Goal: Task Accomplishment & Management: Use online tool/utility

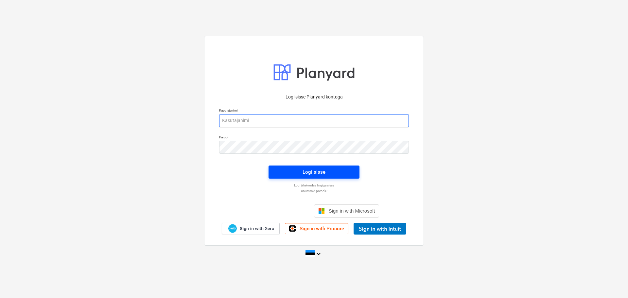
type input "[EMAIL_ADDRESS][DOMAIN_NAME]"
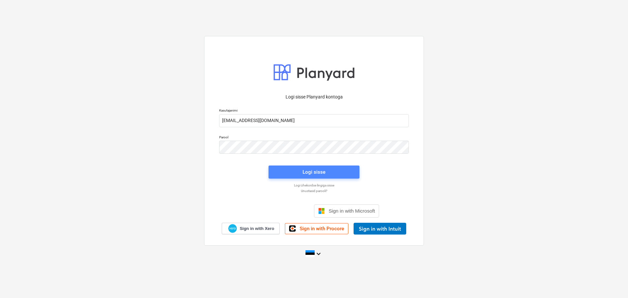
click at [310, 169] on div "Logi sisse" at bounding box center [314, 172] width 23 height 9
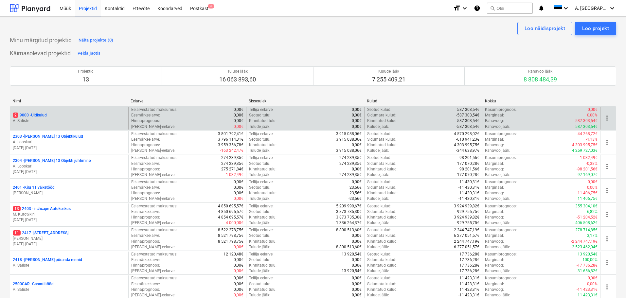
click at [39, 114] on p "2 9000 - Üldkulud" at bounding box center [30, 116] width 34 height 6
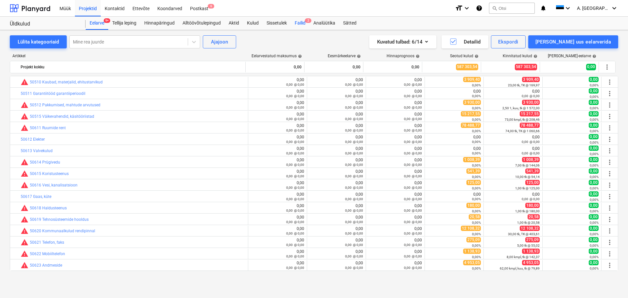
click at [300, 21] on div "Failid 2" at bounding box center [300, 23] width 19 height 13
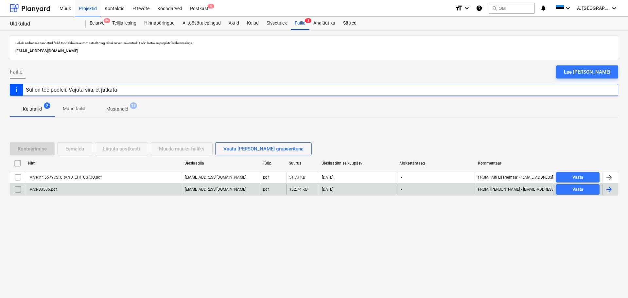
click at [57, 188] on div "Arve 33506.pdf" at bounding box center [104, 189] width 156 height 10
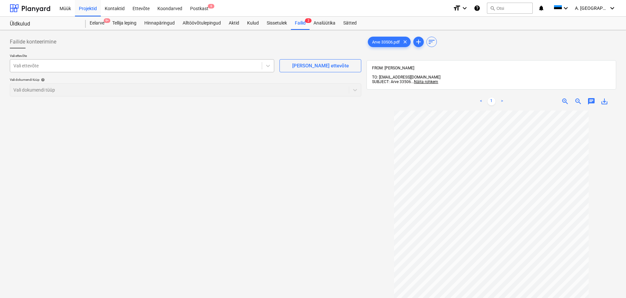
click at [45, 67] on div at bounding box center [135, 65] width 245 height 7
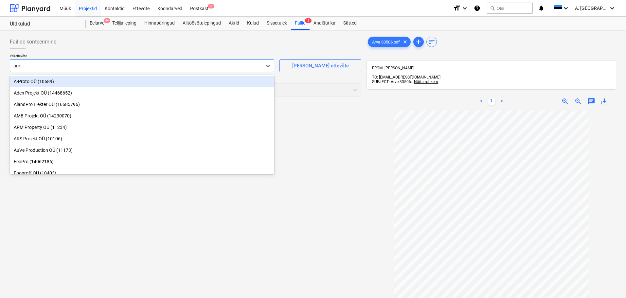
type input "prote"
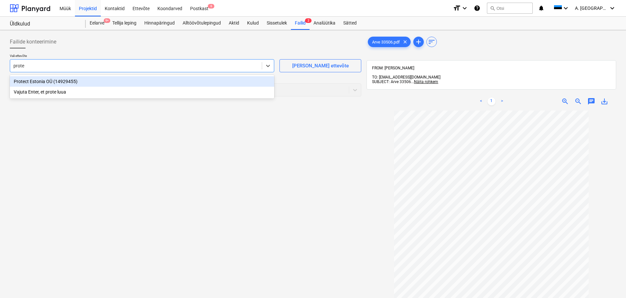
click at [48, 82] on div "Protect Estonia OÜ (14929455)" at bounding box center [142, 81] width 264 height 10
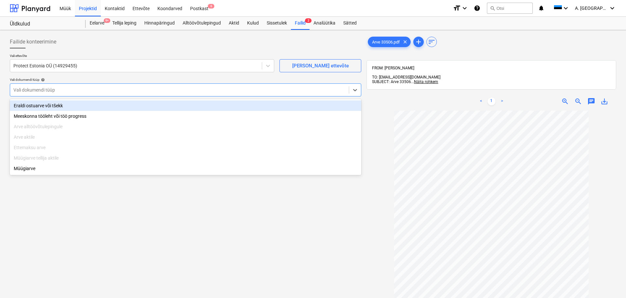
click at [51, 89] on div at bounding box center [179, 90] width 332 height 7
click at [51, 104] on div "Eraldi ostuarve või tšekk" at bounding box center [185, 105] width 351 height 10
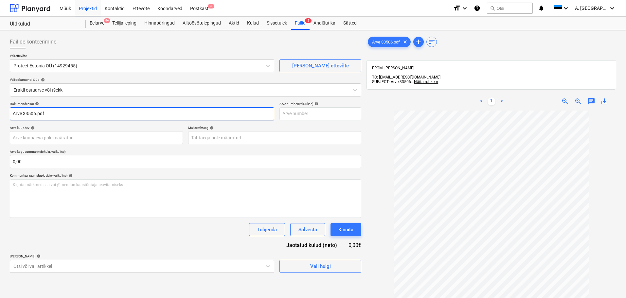
drag, startPoint x: 53, startPoint y: 116, endPoint x: 0, endPoint y: 117, distance: 52.7
click at [0, 117] on div "Failide konteerimine Vali ettevõte Protect Estonia OÜ (14929455) [PERSON_NAME] …" at bounding box center [313, 212] width 626 height 365
type input "33506"
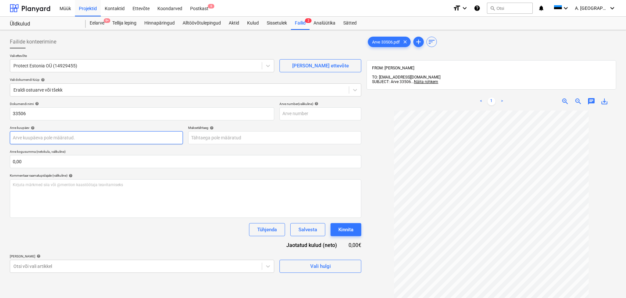
click at [64, 136] on body "Müük Projektid Kontaktid Ettevõte Koondarved Postkast 6 format_size keyboard_ar…" at bounding box center [313, 149] width 626 height 298
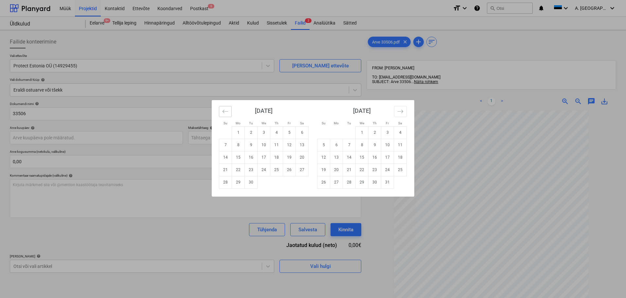
click at [227, 113] on icon "Move backward to switch to the previous month." at bounding box center [225, 111] width 6 height 6
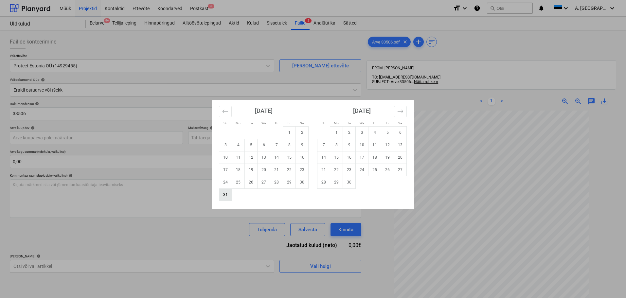
click at [223, 198] on td "31" at bounding box center [225, 194] width 13 height 12
type input "[DATE]"
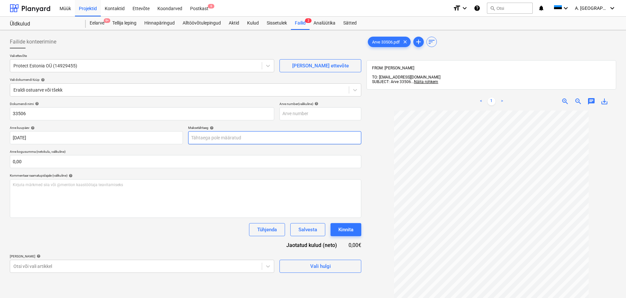
click at [260, 138] on body "Müük Projektid Kontaktid Ettevõte Koondarved Postkast 6 format_size keyboard_ar…" at bounding box center [313, 149] width 626 height 298
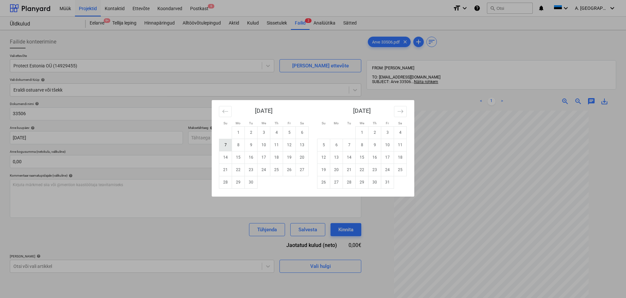
click at [223, 148] on td "7" at bounding box center [225, 145] width 13 height 12
type input "[DATE]"
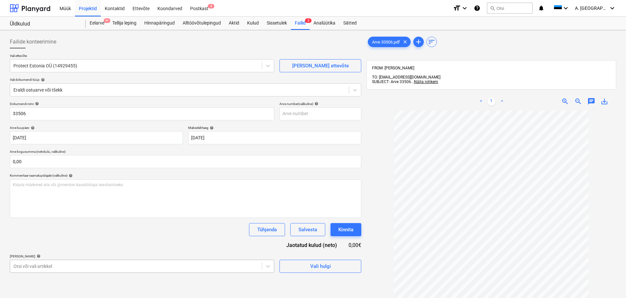
click at [171, 265] on body "Müük Projektid Kontaktid Ettevõte Koondarved Postkast 6 format_size keyboard_ar…" at bounding box center [313, 149] width 626 height 298
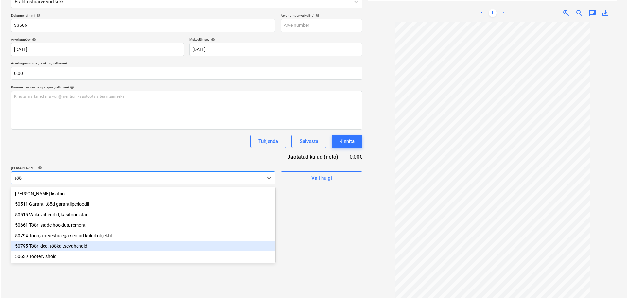
scroll to position [93, 0]
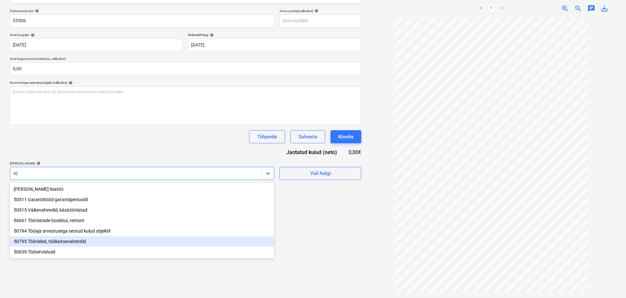
type input "t"
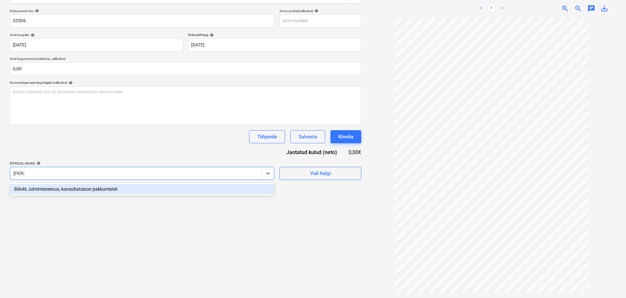
type input "[PERSON_NAME]"
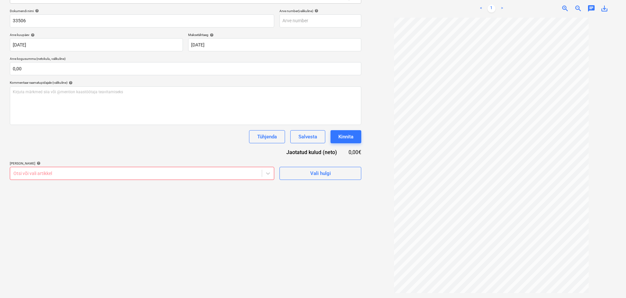
click at [57, 173] on div at bounding box center [135, 173] width 245 height 7
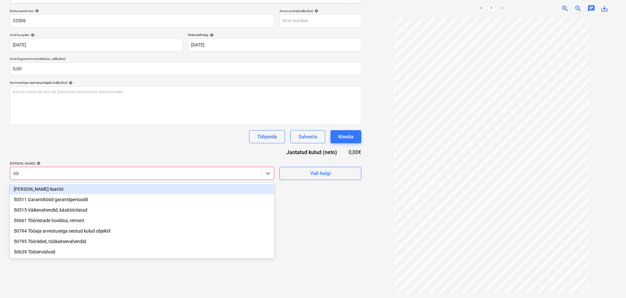
type input "tööt"
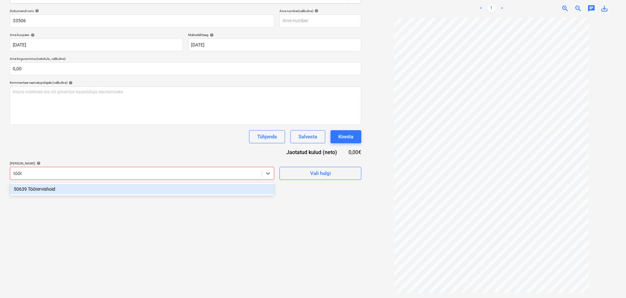
click at [60, 188] on div "50639 Töötervishoid" at bounding box center [142, 189] width 264 height 10
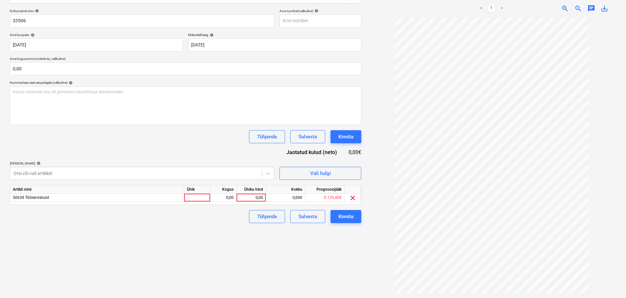
click at [305, 247] on div "Failide konteerimine Vali ettevõte Protect Estonia OÜ (14929455) [PERSON_NAME] …" at bounding box center [185, 120] width 357 height 360
click at [253, 196] on div "0,00" at bounding box center [251, 198] width 24 height 8
type input "500"
click at [349, 217] on div "Kinnita" at bounding box center [345, 216] width 15 height 9
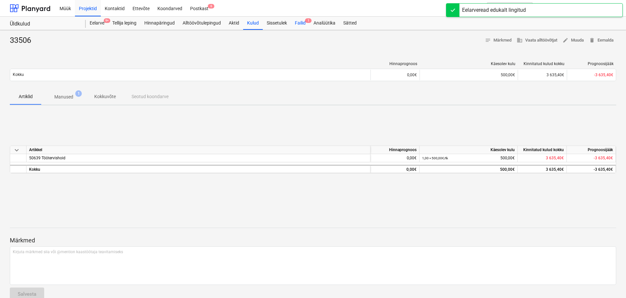
click at [301, 21] on div "Failid 1" at bounding box center [300, 23] width 19 height 13
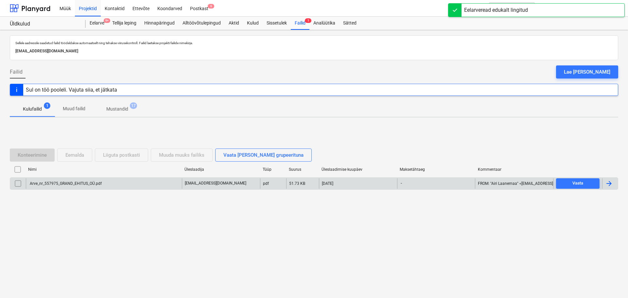
click at [70, 182] on div "Arve_nr_557975_GRAND_EHITUS_OÜ.pdf" at bounding box center [65, 183] width 73 height 5
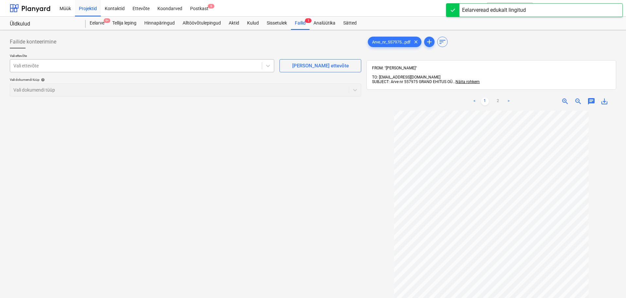
click at [40, 64] on div at bounding box center [135, 65] width 245 height 7
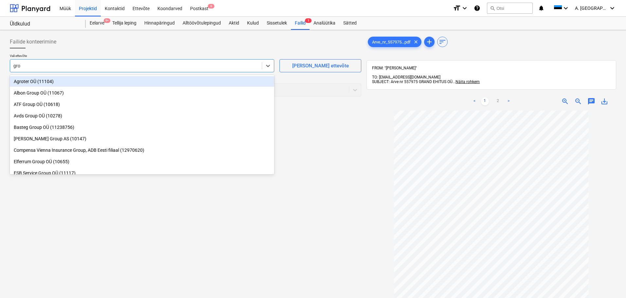
type input "grow"
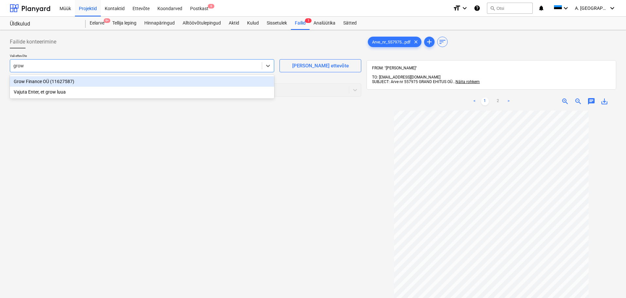
click at [44, 83] on div "Grow Finance OÜ (11627587)" at bounding box center [142, 81] width 264 height 10
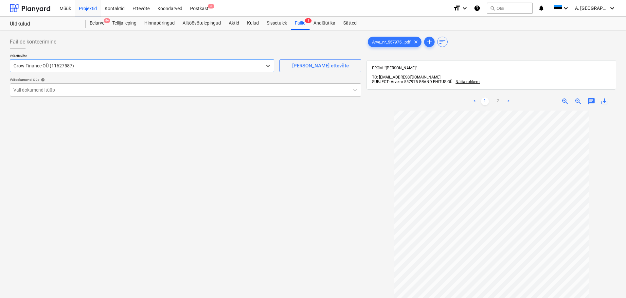
click at [45, 96] on div "Vali dokumendi tüüp" at bounding box center [185, 89] width 351 height 13
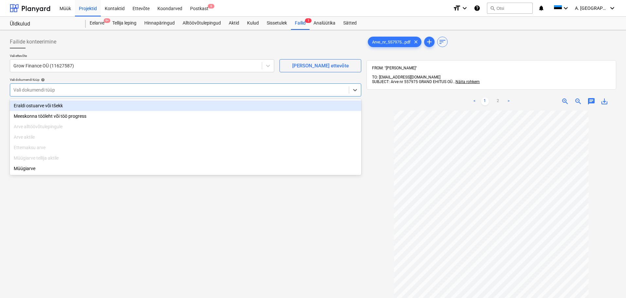
click at [45, 108] on div "Eraldi ostuarve või tšekk" at bounding box center [185, 105] width 351 height 10
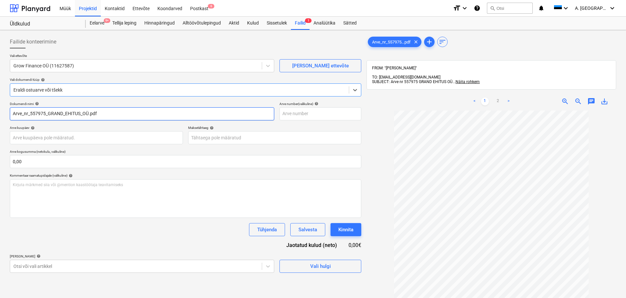
drag, startPoint x: 116, startPoint y: 114, endPoint x: 0, endPoint y: 110, distance: 116.2
click at [0, 110] on div "Failide konteerimine Vali ettevõte Grow Finance OÜ (11627587) [PERSON_NAME] uus…" at bounding box center [313, 212] width 626 height 365
type input "557975"
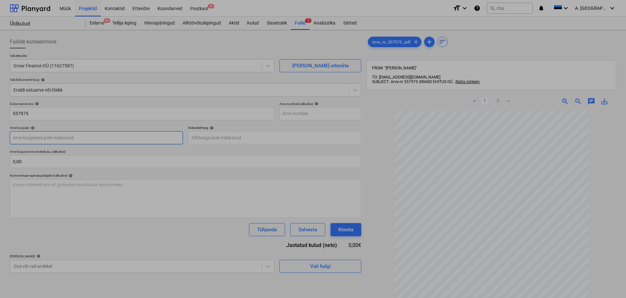
click at [44, 137] on body "Müük Projektid Kontaktid Ettevõte Koondarved Postkast 6 format_size keyboard_ar…" at bounding box center [313, 149] width 626 height 298
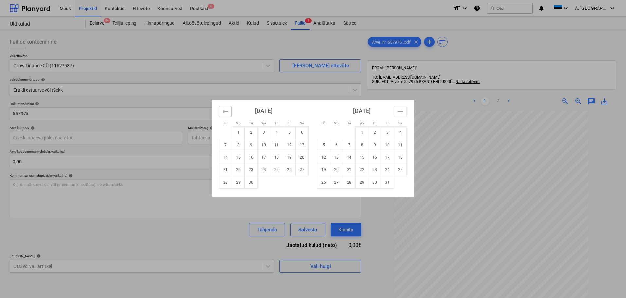
click at [222, 110] on button "Move backward to switch to the previous month." at bounding box center [225, 111] width 13 height 11
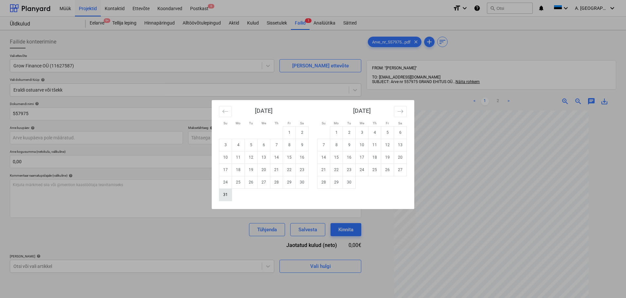
click at [228, 194] on td "31" at bounding box center [225, 194] width 13 height 12
type input "[DATE]"
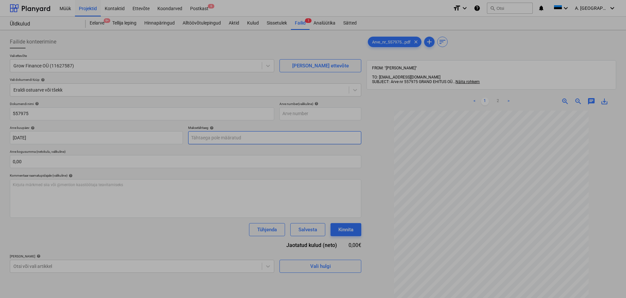
click at [238, 138] on body "Müük Projektid Kontaktid Ettevõte Koondarved Postkast 6 format_size keyboard_ar…" at bounding box center [313, 149] width 626 height 298
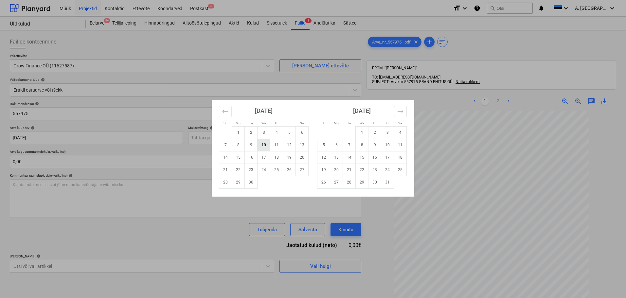
click at [264, 145] on td "10" at bounding box center [264, 145] width 13 height 12
type input "[DATE]"
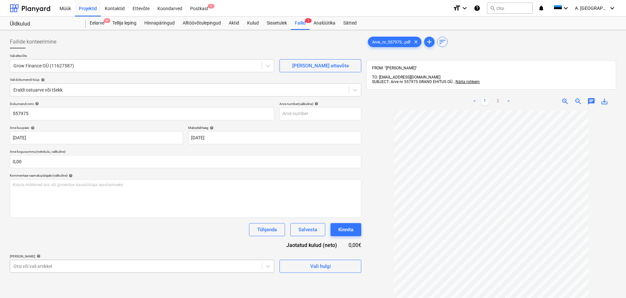
click at [193, 267] on body "Müük Projektid Kontaktid Ettevõte Koondarved Postkast 6 format_size keyboard_ar…" at bounding box center [313, 149] width 626 height 298
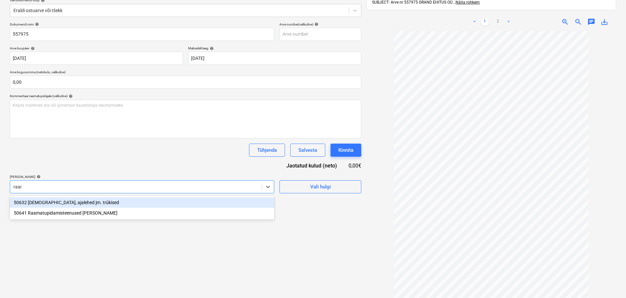
type input "raama"
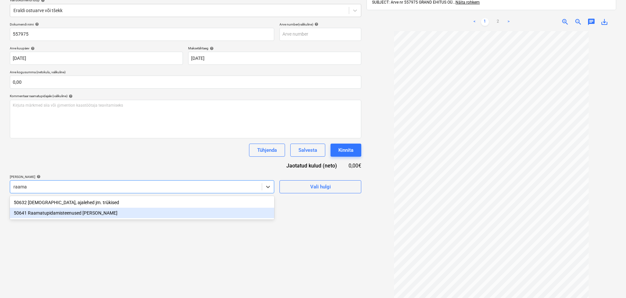
click at [84, 215] on div "50641 Raamatupidamisteenused [PERSON_NAME]" at bounding box center [142, 213] width 264 height 10
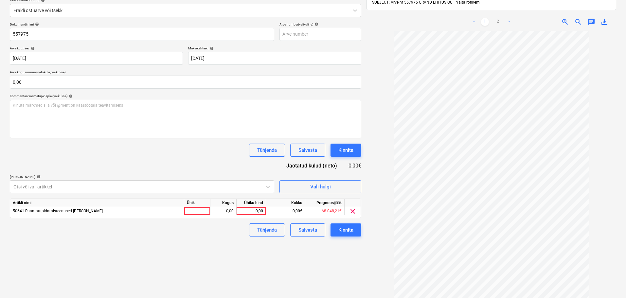
click at [294, 270] on div "Failide konteerimine Vali ettevõte Grow Finance OÜ (11627587) [PERSON_NAME] uus…" at bounding box center [185, 133] width 357 height 360
click at [245, 212] on div "0,00" at bounding box center [251, 211] width 24 height 8
type input "1890,44"
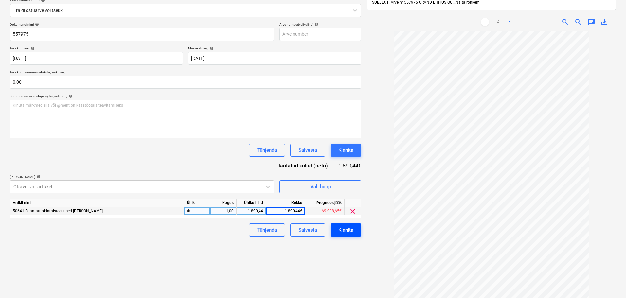
click at [351, 231] on div "Kinnita" at bounding box center [345, 230] width 15 height 9
